Goal: Information Seeking & Learning: Learn about a topic

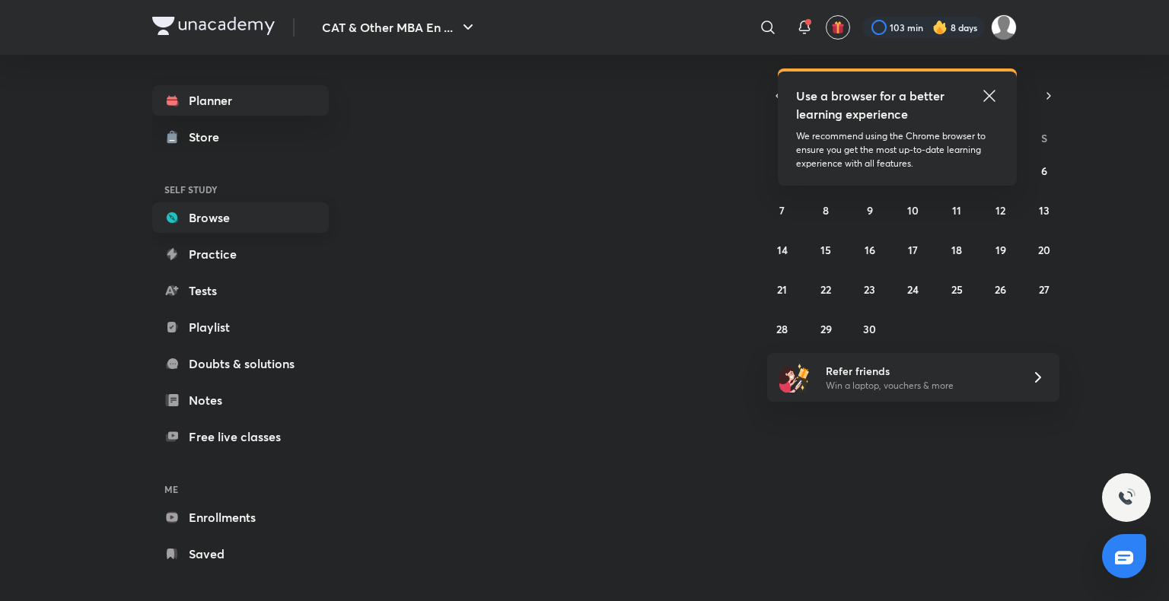
click at [228, 219] on link "Browse" at bounding box center [240, 217] width 177 height 30
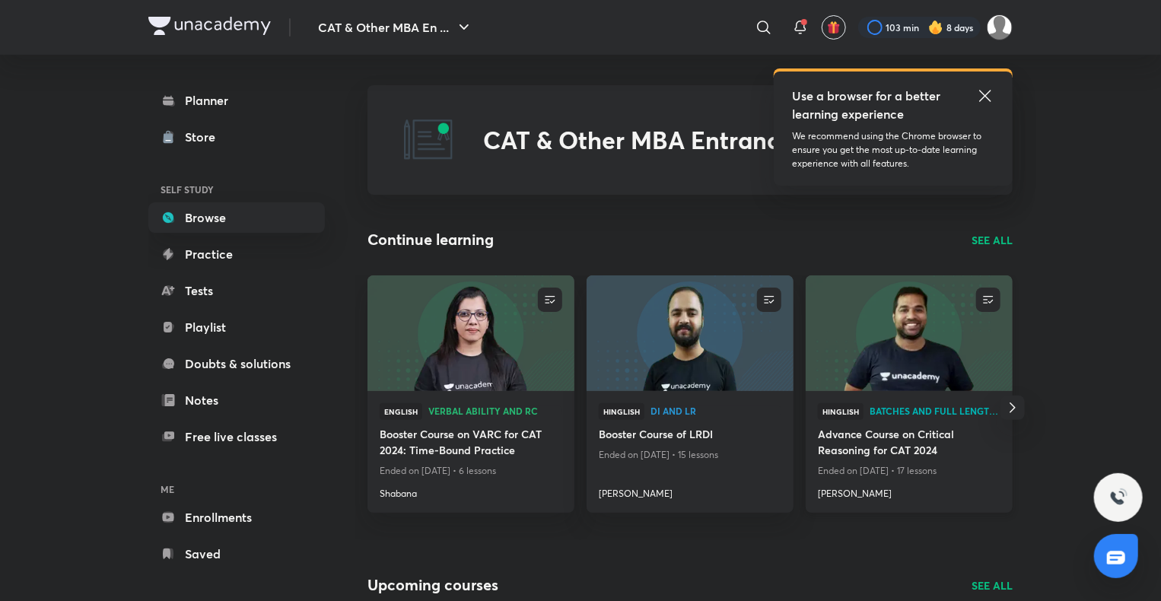
click at [904, 335] on img at bounding box center [908, 333] width 211 height 118
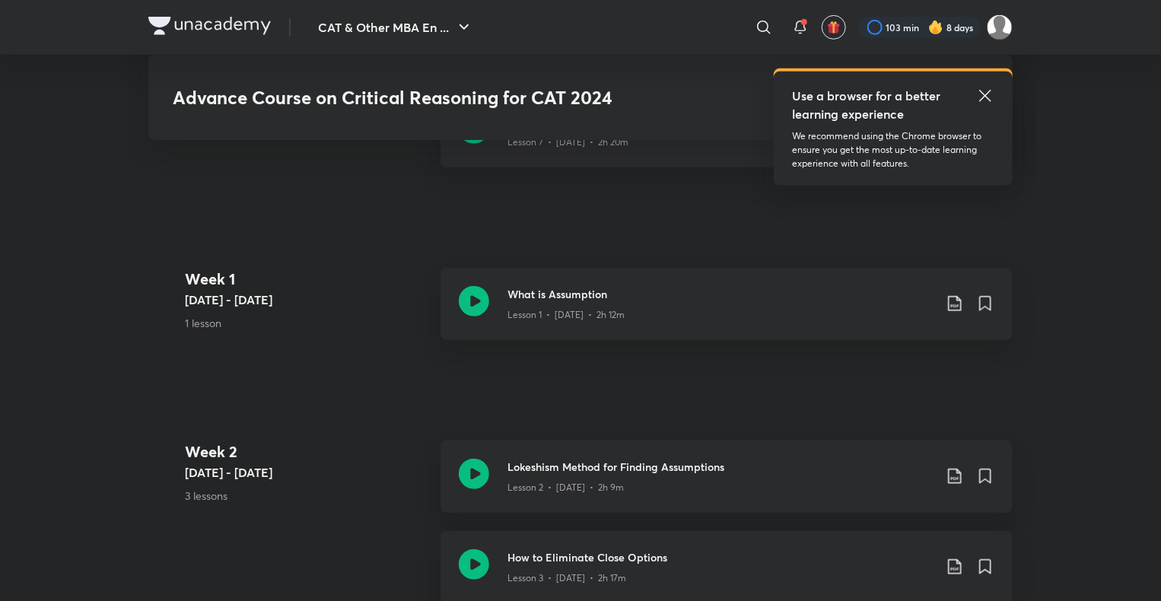
scroll to position [700, 0]
